Goal: Find specific fact: Find specific fact

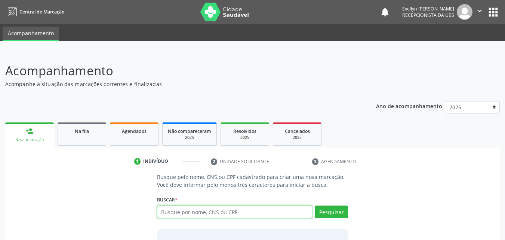
paste input "704006834526363"
type input "704006834526363"
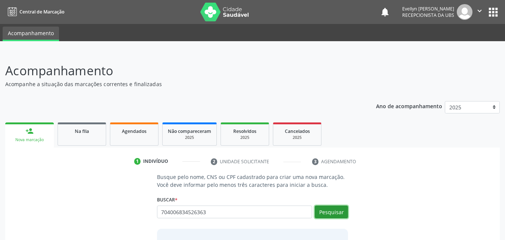
click at [341, 211] on button "Pesquisar" at bounding box center [331, 211] width 33 height 13
type input "704006834526363"
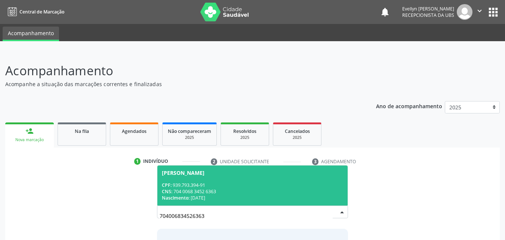
click at [294, 203] on span "[PERSON_NAME] CPF: 939.793.394-91 CNS: 704 0068 3452 6363 Nascimento: [DATE]" at bounding box center [252, 185] width 191 height 40
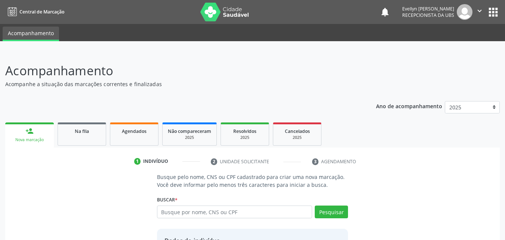
scroll to position [71, 0]
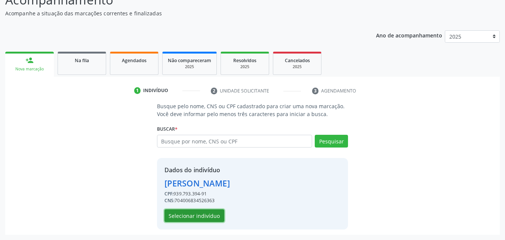
click at [198, 213] on button "Selecionar indivíduo" at bounding box center [194, 215] width 60 height 13
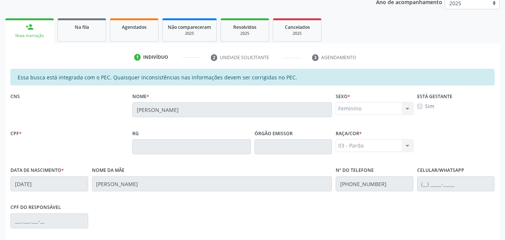
scroll to position [33, 0]
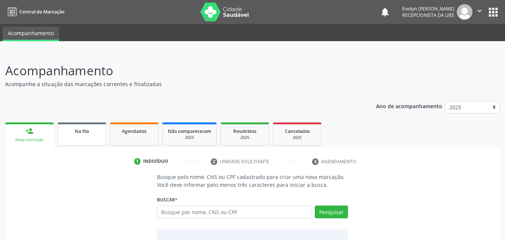
click at [92, 135] on link "Na fila" at bounding box center [82, 133] width 49 height 23
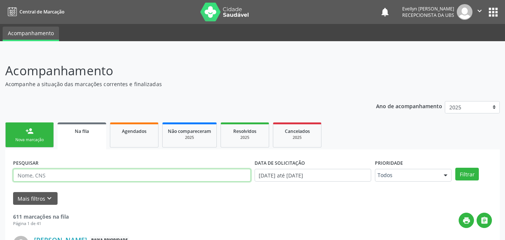
click at [168, 176] on input "text" at bounding box center [132, 175] width 238 height 13
paste input "704006834526363"
click at [455, 167] on button "Filtrar" at bounding box center [467, 173] width 24 height 13
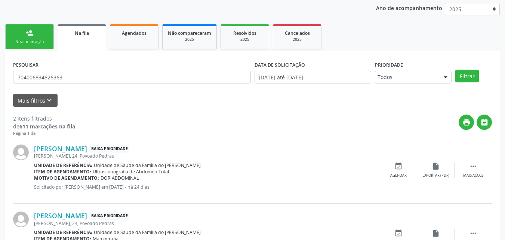
scroll to position [141, 0]
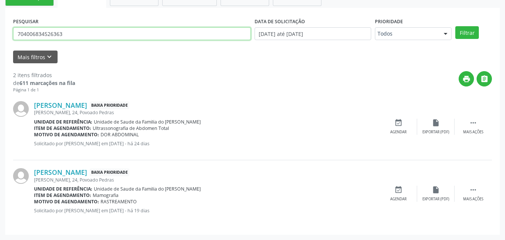
click at [126, 39] on input "704006834526363" at bounding box center [132, 33] width 238 height 13
type input "7"
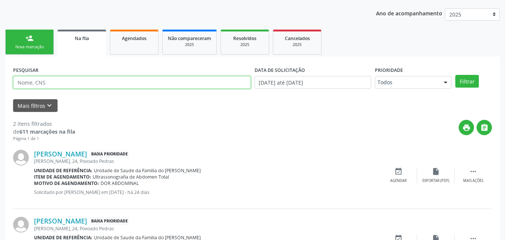
scroll to position [83, 0]
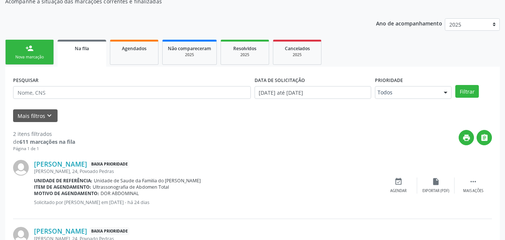
click at [158, 45] on ul "person_add Nova marcação Na fila Agendados Não compareceram 2025 Resolvidos 202…" at bounding box center [252, 52] width 494 height 29
click at [156, 49] on link "Agendados" at bounding box center [134, 52] width 49 height 25
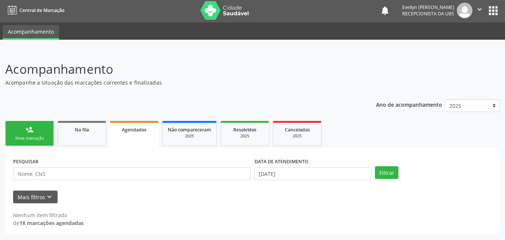
scroll to position [1, 0]
click at [259, 167] on label "DATA DE ATENDIMENTO" at bounding box center [281, 161] width 54 height 12
click at [261, 171] on input "29/09/2025" at bounding box center [312, 173] width 117 height 13
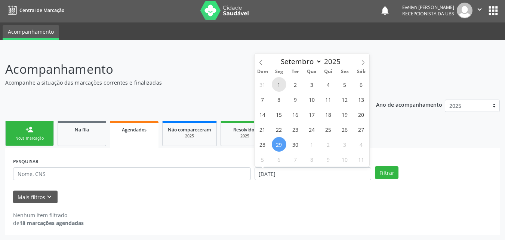
click at [275, 82] on span "1" at bounding box center [279, 84] width 15 height 15
type input "01/09/2025"
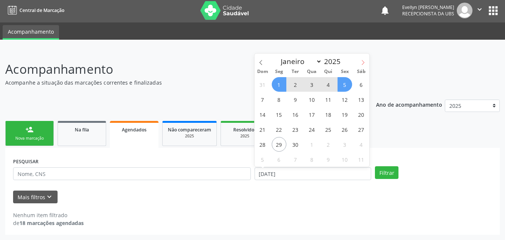
click at [367, 57] on span at bounding box center [362, 59] width 13 height 13
select select "9"
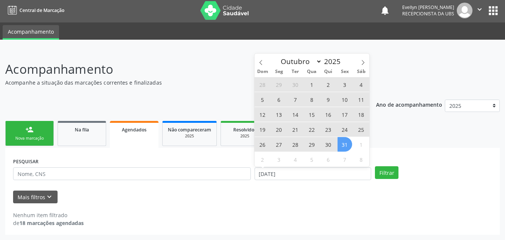
click at [343, 144] on span "31" at bounding box center [344, 144] width 15 height 15
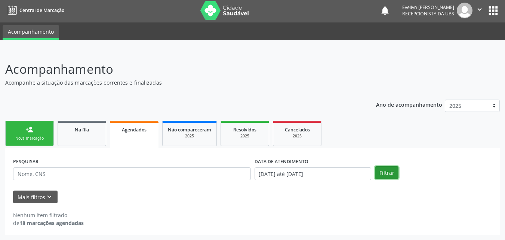
click at [379, 170] on button "Filtrar" at bounding box center [387, 172] width 24 height 13
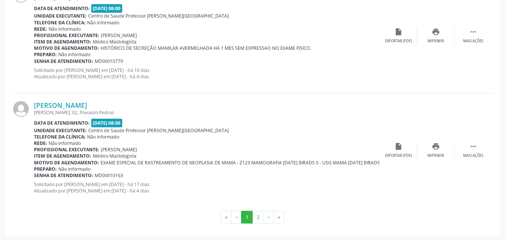
scroll to position [1734, 0]
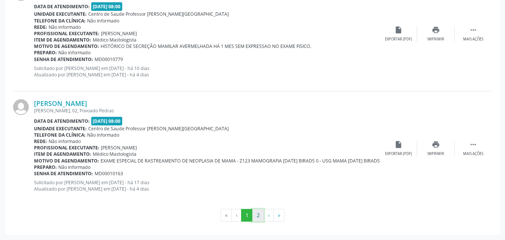
click at [257, 210] on button "2" at bounding box center [258, 214] width 12 height 13
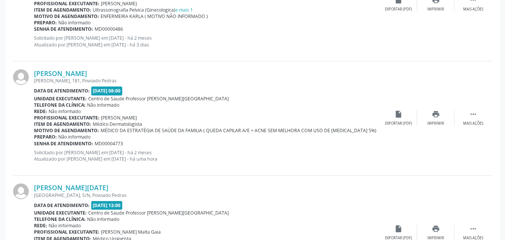
scroll to position [261, 0]
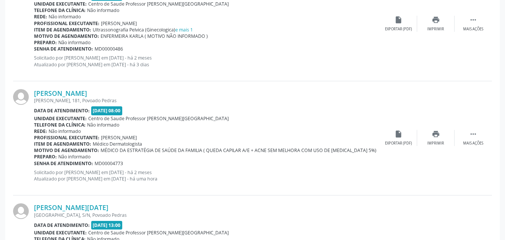
click at [106, 98] on div "Denisson Amorim, 181, Povoado Pedras" at bounding box center [207, 100] width 346 height 6
click at [87, 89] on link "Jean Carlos dos Santos Guimarães" at bounding box center [60, 93] width 53 height 8
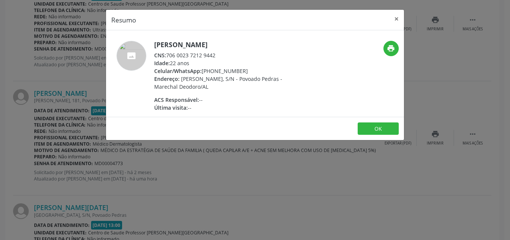
drag, startPoint x: 216, startPoint y: 55, endPoint x: 167, endPoint y: 53, distance: 49.3
click at [167, 53] on div "CNS: 706 0023 7212 9442" at bounding box center [226, 55] width 145 height 8
copy div "706 0023 7212 9442"
click at [396, 19] on button "×" at bounding box center [396, 19] width 15 height 18
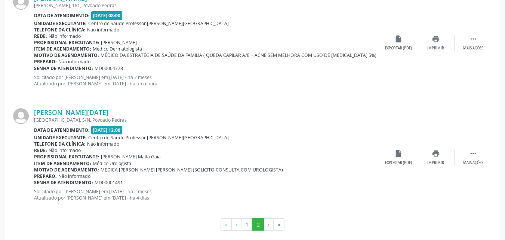
scroll to position [365, 0]
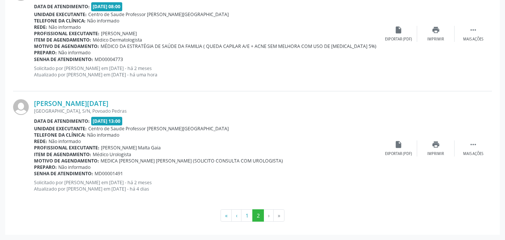
click at [265, 215] on li "›" at bounding box center [269, 215] width 10 height 13
click at [274, 215] on li "»" at bounding box center [279, 215] width 11 height 13
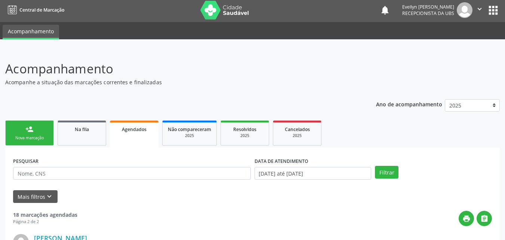
scroll to position [55, 0]
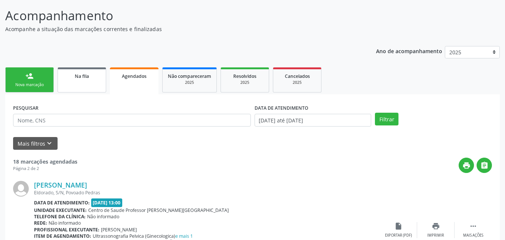
click at [87, 85] on link "Na fila" at bounding box center [82, 79] width 49 height 25
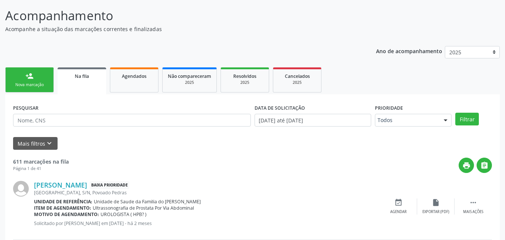
scroll to position [18, 0]
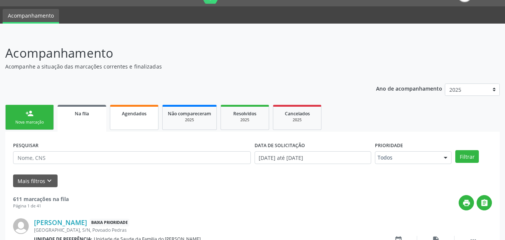
click at [145, 121] on link "Agendados" at bounding box center [134, 117] width 49 height 25
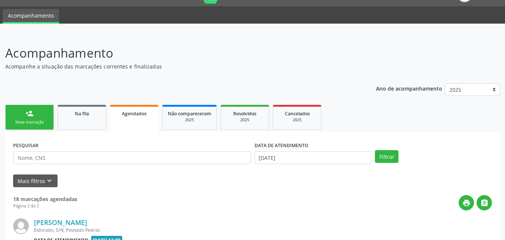
click at [145, 121] on link "Agendados" at bounding box center [134, 118] width 49 height 27
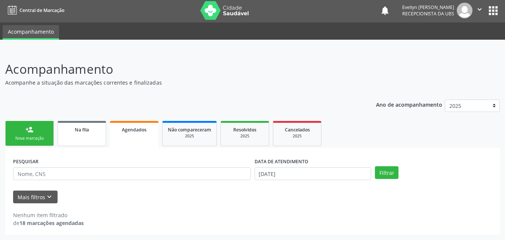
click at [80, 122] on link "Na fila" at bounding box center [82, 133] width 49 height 25
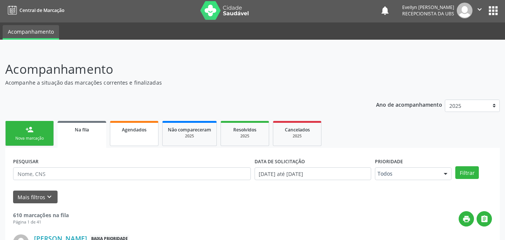
click at [134, 137] on link "Agendados" at bounding box center [134, 133] width 49 height 25
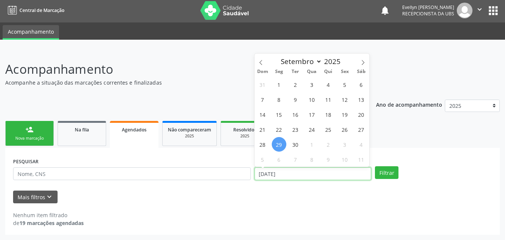
click at [346, 169] on input "29/09/2025" at bounding box center [312, 173] width 117 height 13
click at [282, 80] on span "1" at bounding box center [279, 84] width 15 height 15
type input "01/09/2025"
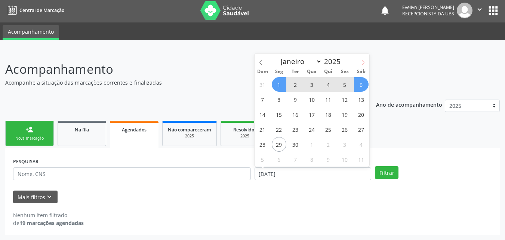
click at [361, 63] on icon at bounding box center [362, 62] width 5 height 5
select select "9"
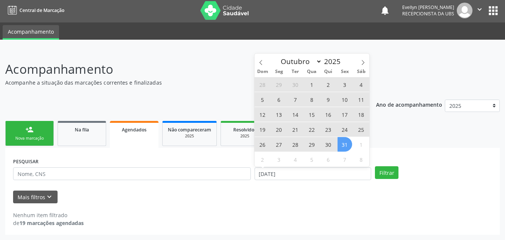
click at [350, 149] on span "31" at bounding box center [344, 144] width 15 height 15
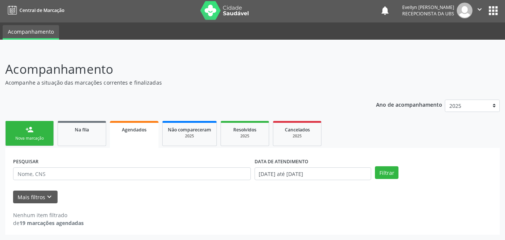
click at [392, 179] on div "PESQUISAR DATA DE ATENDIMENTO 01/09/2025 até 31/10/2025 Filtrar" at bounding box center [252, 169] width 482 height 29
click at [392, 176] on button "Filtrar" at bounding box center [387, 172] width 24 height 13
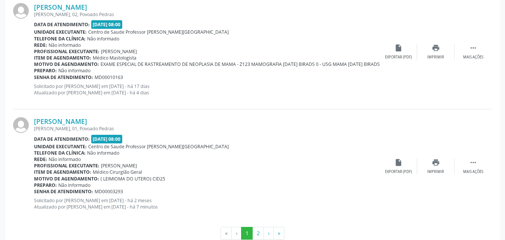
scroll to position [1734, 0]
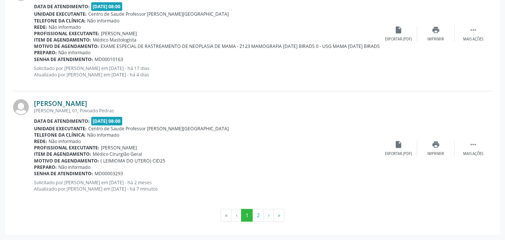
click at [87, 102] on link "Eva Vilma Mendonça de Albuquerque Santos" at bounding box center [60, 103] width 53 height 8
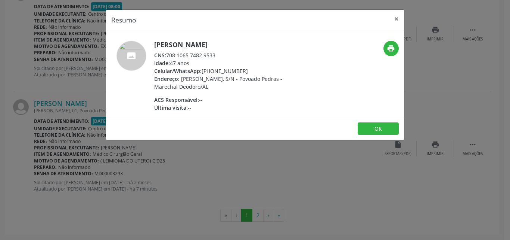
click at [216, 59] on div "CNS: 708 1065 7482 9533" at bounding box center [226, 55] width 145 height 8
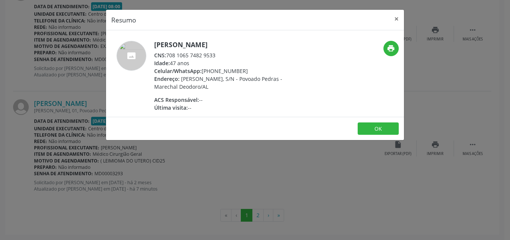
drag, startPoint x: 218, startPoint y: 63, endPoint x: 167, endPoint y: 59, distance: 50.6
click at [167, 59] on div "CNS: 708 1065 7482 9533" at bounding box center [226, 55] width 145 height 8
copy div "708 1065 7482 9533"
click at [397, 14] on button "×" at bounding box center [396, 19] width 15 height 18
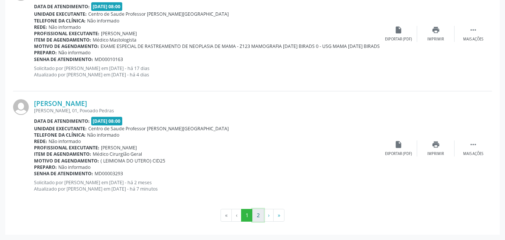
click at [255, 213] on button "2" at bounding box center [258, 214] width 12 height 13
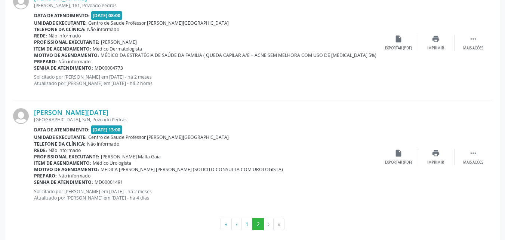
scroll to position [479, 0]
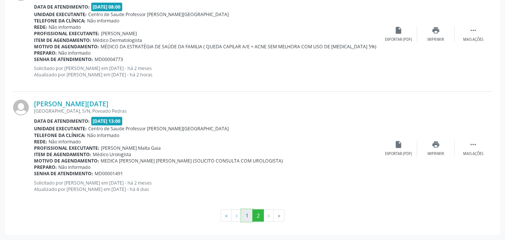
click at [244, 211] on button "1" at bounding box center [247, 215] width 12 height 13
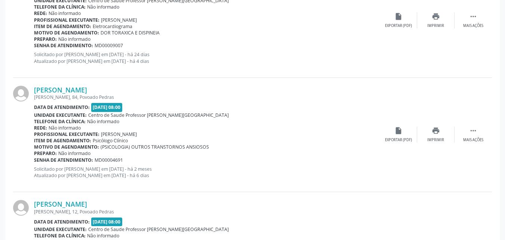
scroll to position [0, 0]
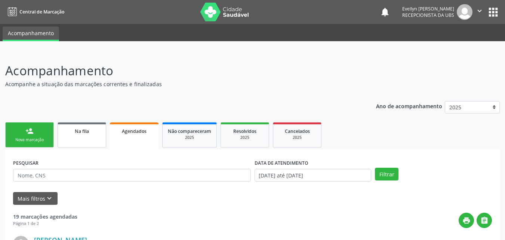
click at [101, 136] on link "Na fila" at bounding box center [82, 134] width 49 height 25
click at [139, 133] on span "Agendados" at bounding box center [134, 131] width 25 height 6
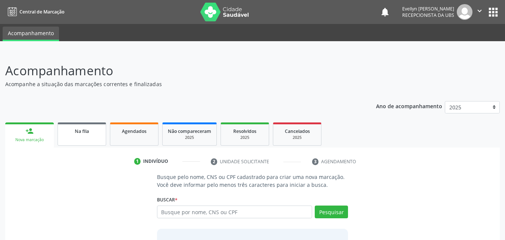
click at [103, 128] on link "Na fila" at bounding box center [82, 133] width 49 height 23
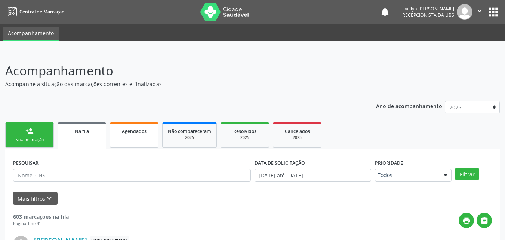
click at [132, 129] on span "Agendados" at bounding box center [134, 131] width 25 height 6
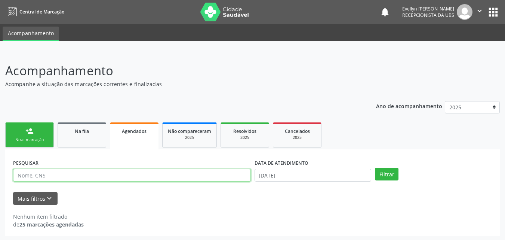
click at [172, 173] on input "text" at bounding box center [132, 175] width 238 height 13
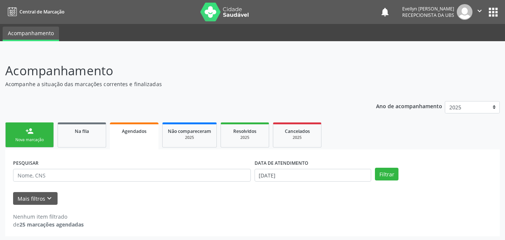
click at [157, 158] on div "PESQUISAR" at bounding box center [131, 171] width 241 height 29
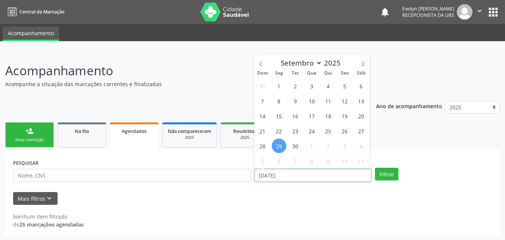
click at [340, 172] on input "29/09/2025" at bounding box center [312, 175] width 117 height 13
click at [282, 85] on span "1" at bounding box center [279, 85] width 15 height 15
type input "01/09/2025"
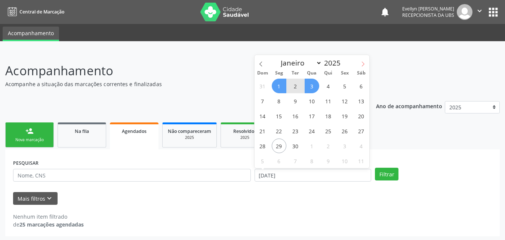
click at [364, 62] on icon at bounding box center [362, 63] width 5 height 5
select select "9"
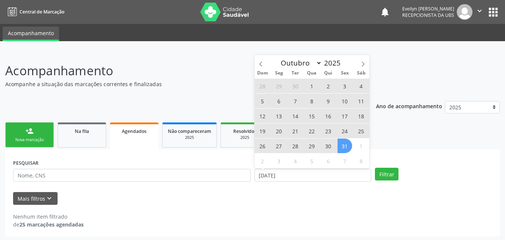
click at [347, 152] on span "31" at bounding box center [344, 145] width 15 height 15
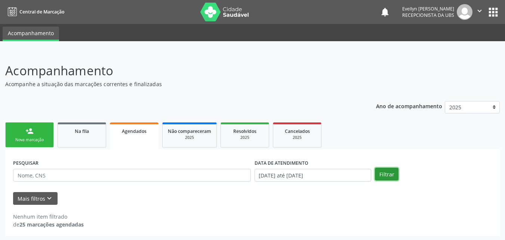
click at [379, 171] on button "Filtrar" at bounding box center [387, 173] width 24 height 13
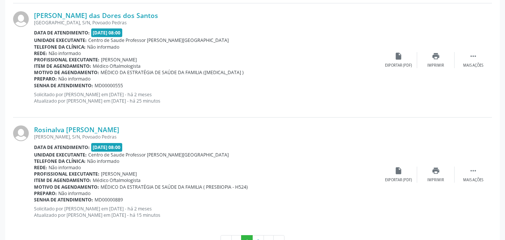
scroll to position [1705, 0]
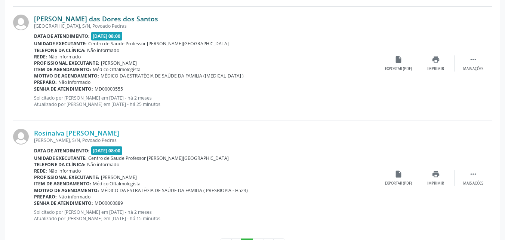
click at [108, 19] on link "Maria das Dores dos Santos" at bounding box center [96, 19] width 124 height 8
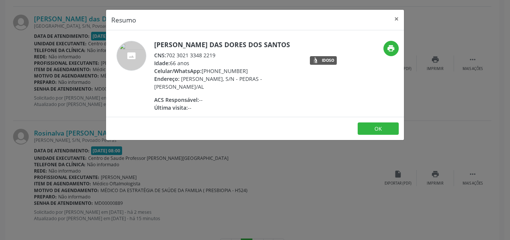
drag, startPoint x: 216, startPoint y: 56, endPoint x: 168, endPoint y: 55, distance: 47.9
click at [168, 55] on div "CNS: 702 3021 3348 2219" at bounding box center [226, 55] width 145 height 8
copy div "702 3021 3348 2219"
click at [394, 18] on button "×" at bounding box center [396, 19] width 15 height 18
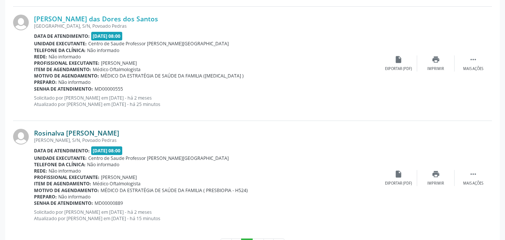
click at [98, 135] on link "Rosinalva Maria da Silva" at bounding box center [76, 133] width 85 height 8
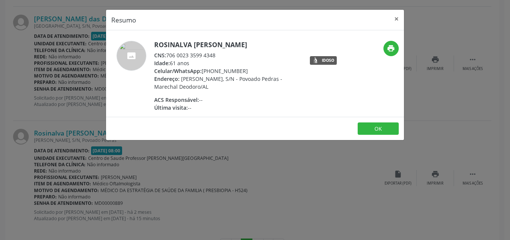
drag, startPoint x: 216, startPoint y: 53, endPoint x: 168, endPoint y: 51, distance: 47.5
click at [168, 51] on div "CNS: 706 0023 3599 4348" at bounding box center [226, 55] width 145 height 8
copy div "706 0023 3599 4348"
click at [395, 19] on button "×" at bounding box center [396, 19] width 15 height 18
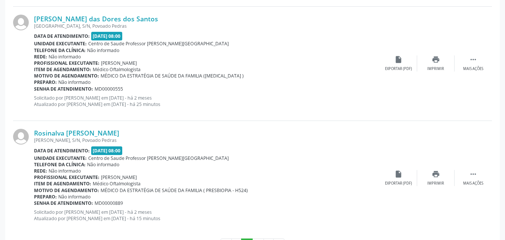
scroll to position [1734, 0]
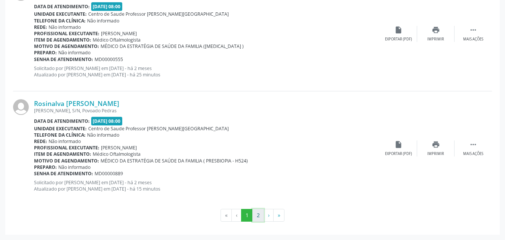
click at [258, 211] on button "2" at bounding box center [258, 214] width 12 height 13
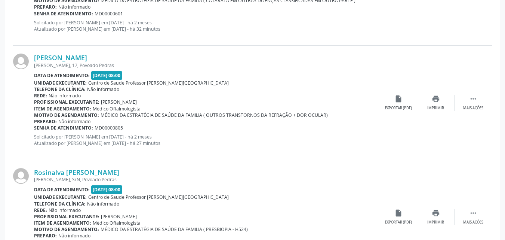
scroll to position [403, 0]
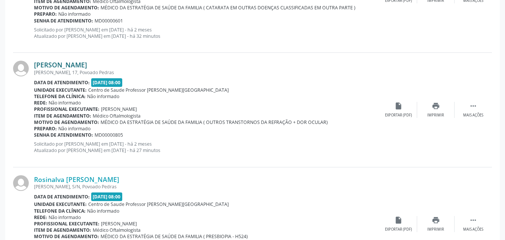
click at [87, 65] on link "Jose Roberto Ramos do Nascimento" at bounding box center [60, 65] width 53 height 8
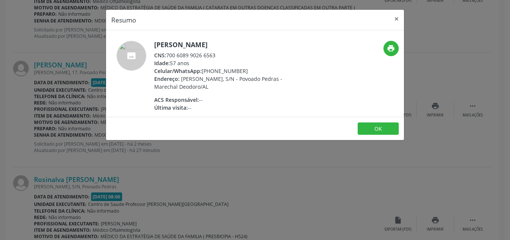
drag, startPoint x: 219, startPoint y: 53, endPoint x: 167, endPoint y: 54, distance: 51.9
click at [167, 54] on div "CNS: 700 6089 9026 6563" at bounding box center [226, 55] width 145 height 8
copy div "700 6089 9026 6563"
click at [399, 16] on button "×" at bounding box center [396, 19] width 15 height 18
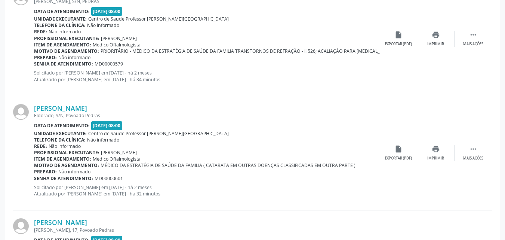
scroll to position [229, 0]
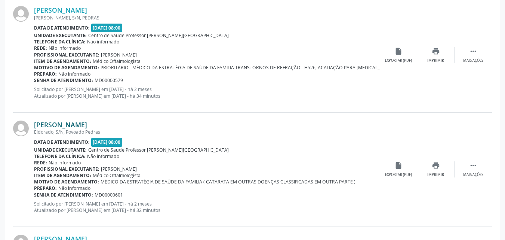
click at [87, 124] on link "Maria Jose dos Santos Gois" at bounding box center [60, 124] width 53 height 8
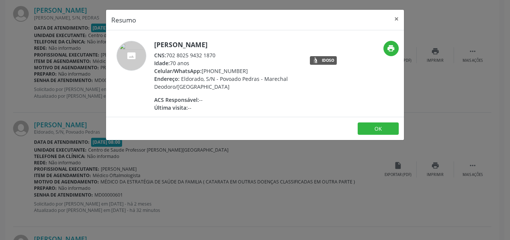
drag, startPoint x: 217, startPoint y: 55, endPoint x: 175, endPoint y: 56, distance: 42.3
click at [175, 56] on div "CNS: 702 8025 9432 1870" at bounding box center [226, 55] width 145 height 8
click at [166, 55] on span "CNS:" at bounding box center [160, 55] width 12 height 7
drag, startPoint x: 167, startPoint y: 55, endPoint x: 216, endPoint y: 52, distance: 49.4
click at [216, 52] on div "CNS: 702 8025 9432 1870" at bounding box center [226, 55] width 145 height 8
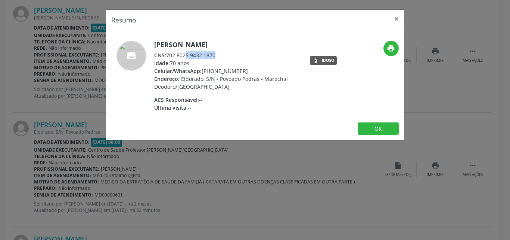
copy div "702 8025 9432 1870"
click at [398, 20] on button "×" at bounding box center [396, 19] width 15 height 18
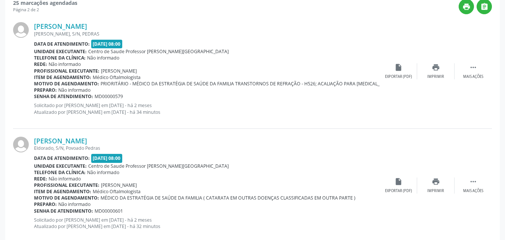
scroll to position [220, 0]
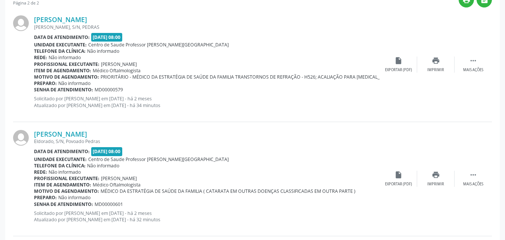
click at [396, 93] on div "Kelle Cristina da Silva Felix DENISON AMORIM, S/N, PEDRAS Data de atendimento: …" at bounding box center [252, 64] width 479 height 114
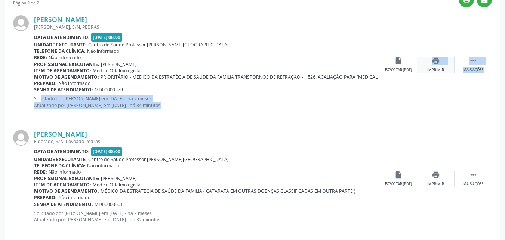
drag, startPoint x: 396, startPoint y: 93, endPoint x: 439, endPoint y: 64, distance: 51.3
click at [439, 64] on div "Kelle Cristina da Silva Felix DENISON AMORIM, S/N, PEDRAS Data de atendimento: …" at bounding box center [252, 64] width 479 height 114
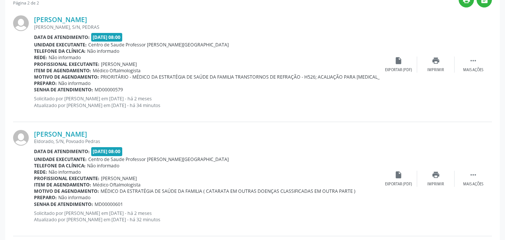
click at [480, 99] on div "Kelle Cristina da Silva Felix DENISON AMORIM, S/N, PEDRAS Data de atendimento: …" at bounding box center [252, 64] width 479 height 114
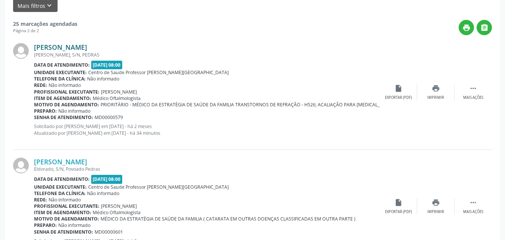
click at [87, 48] on link "Kelle Cristina da Silva Felix" at bounding box center [60, 47] width 53 height 8
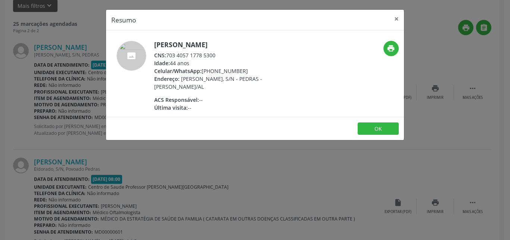
drag, startPoint x: 217, startPoint y: 52, endPoint x: 167, endPoint y: 53, distance: 50.1
click at [167, 53] on div "CNS: 703 4057 1778 5300" at bounding box center [226, 55] width 145 height 8
copy div "703 4057 1778 5300"
click at [392, 21] on button "×" at bounding box center [396, 19] width 15 height 18
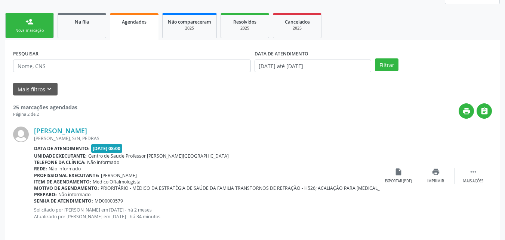
scroll to position [100, 0]
